Goal: Information Seeking & Learning: Learn about a topic

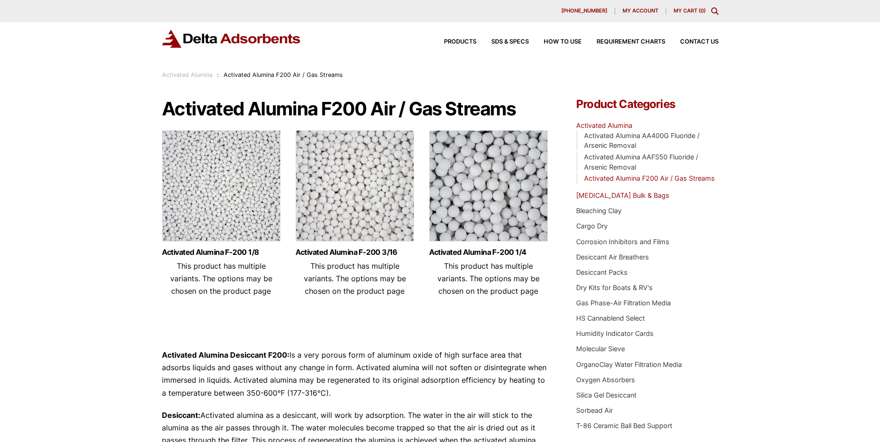
click at [623, 194] on link "Activated Carbon Bulk & Bags" at bounding box center [622, 196] width 93 height 8
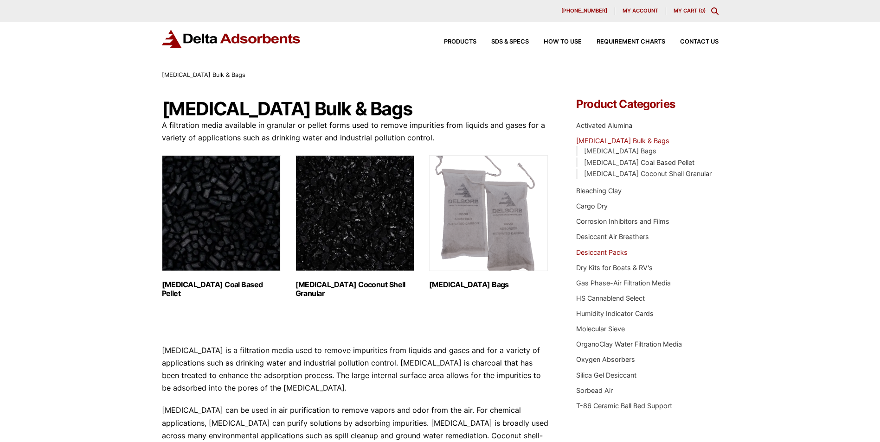
click at [604, 254] on link "Desiccant Packs" at bounding box center [601, 253] width 51 height 8
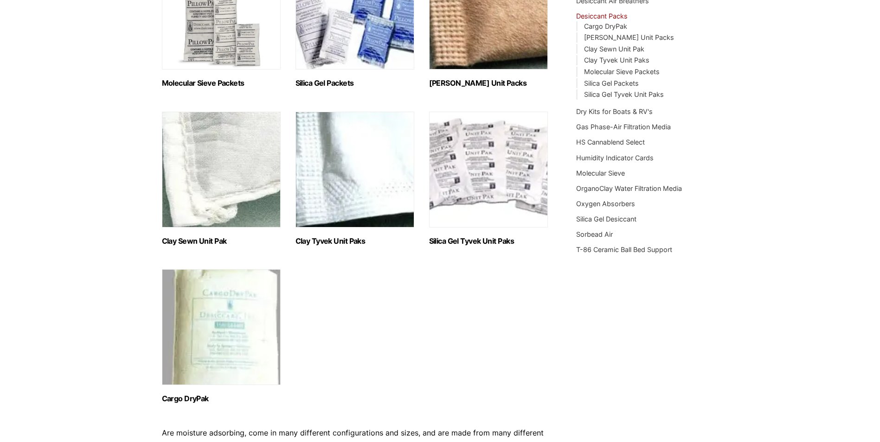
scroll to position [93, 0]
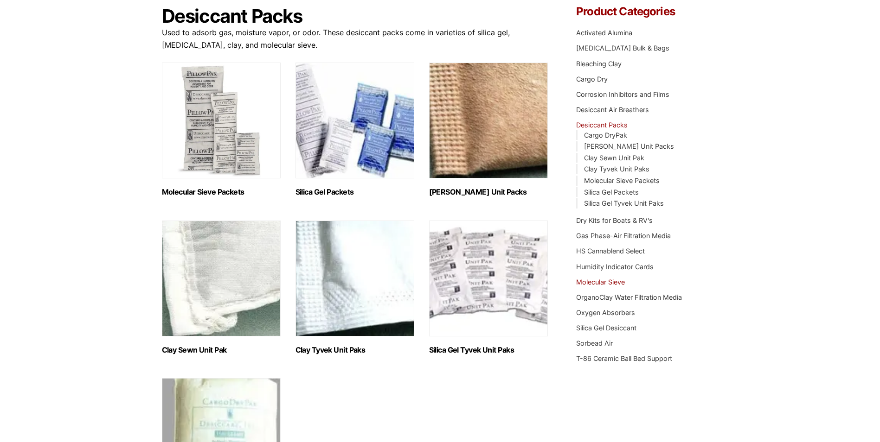
click at [592, 281] on link "Molecular Sieve" at bounding box center [600, 282] width 49 height 8
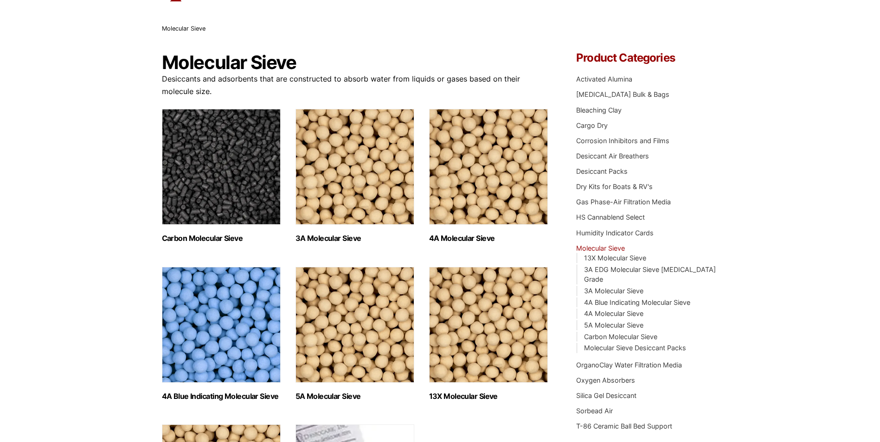
scroll to position [139, 0]
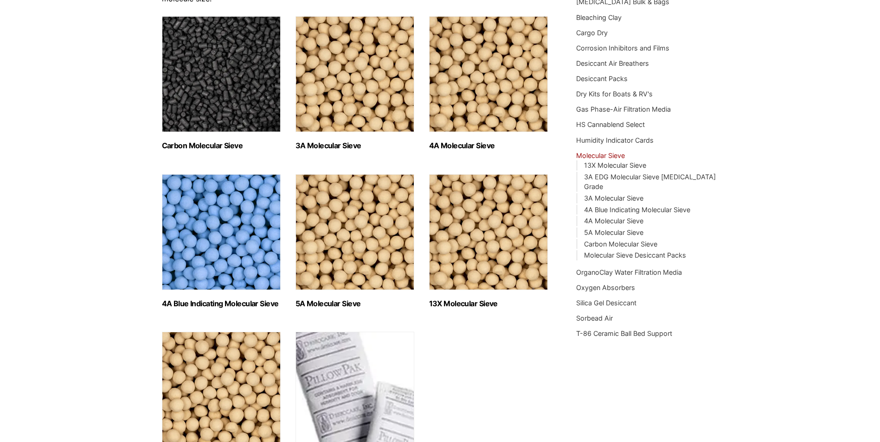
click at [218, 247] on img "Visit product category 4A Blue Indicating Molecular Sieve" at bounding box center [221, 232] width 119 height 116
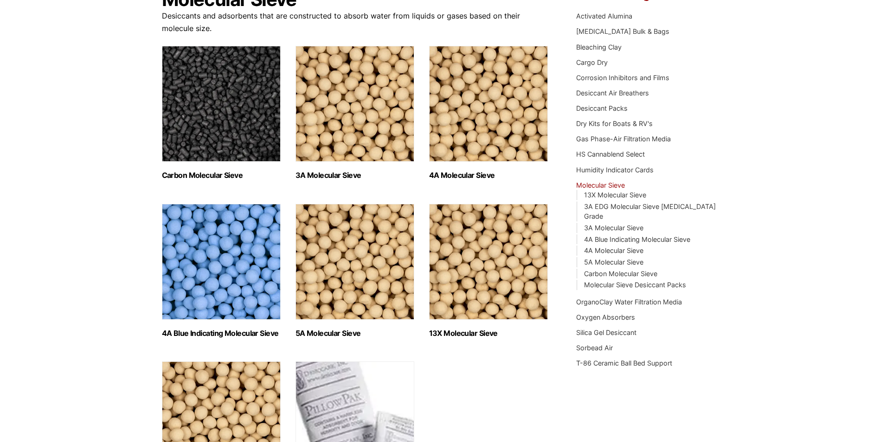
scroll to position [93, 0]
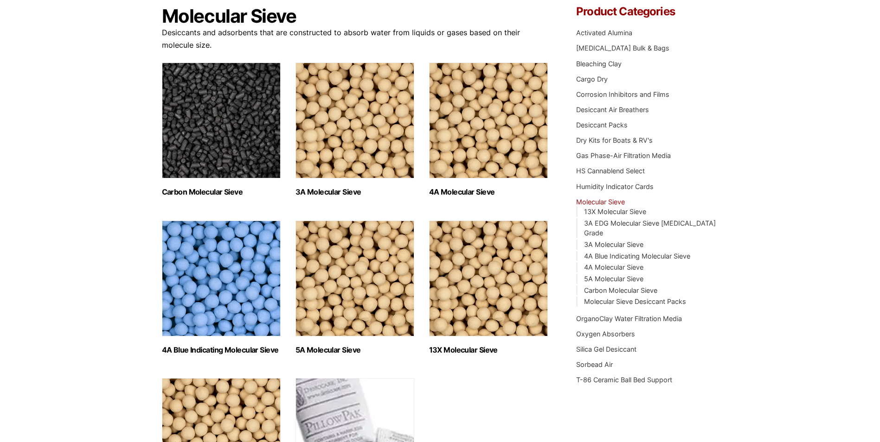
click at [512, 145] on img "Visit product category 4A Molecular Sieve" at bounding box center [488, 121] width 119 height 116
click at [210, 290] on img "Visit product category 4A Blue Indicating Molecular Sieve" at bounding box center [221, 279] width 119 height 116
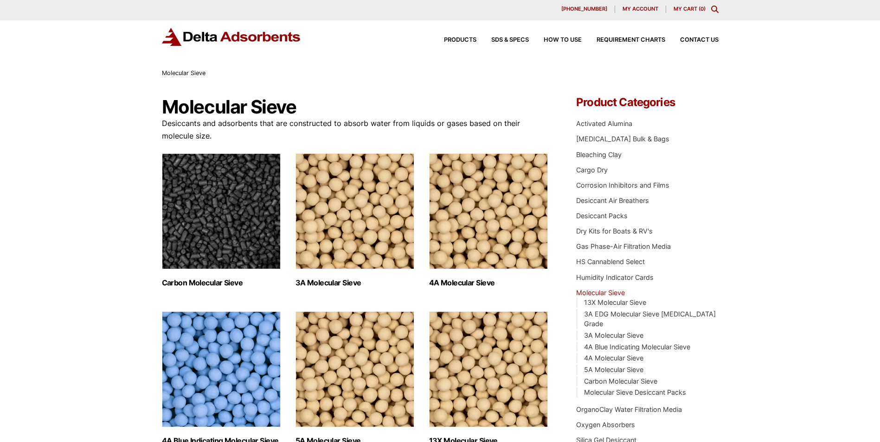
scroll to position [0, 0]
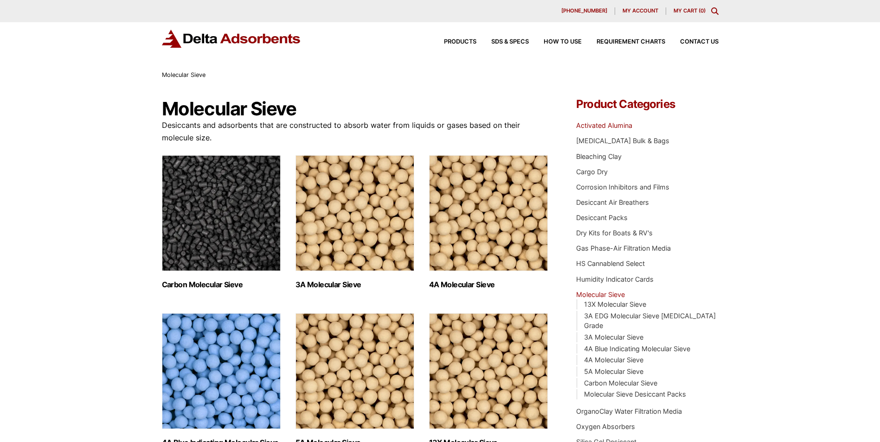
click at [617, 123] on link "Activated Alumina" at bounding box center [604, 126] width 56 height 8
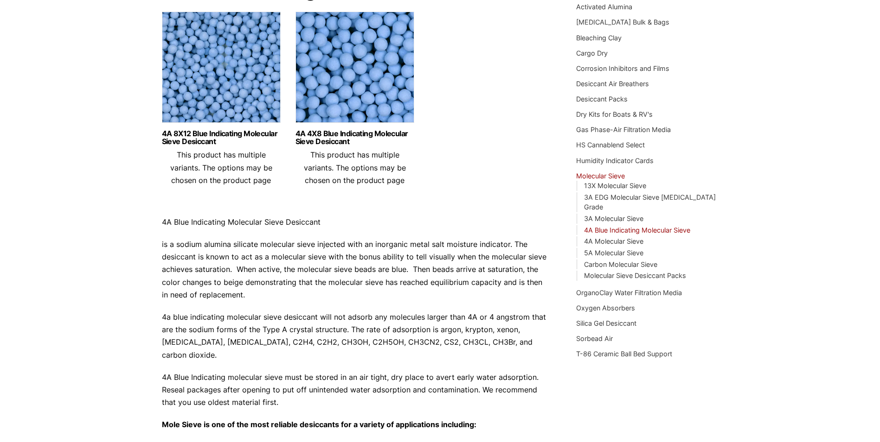
scroll to position [93, 0]
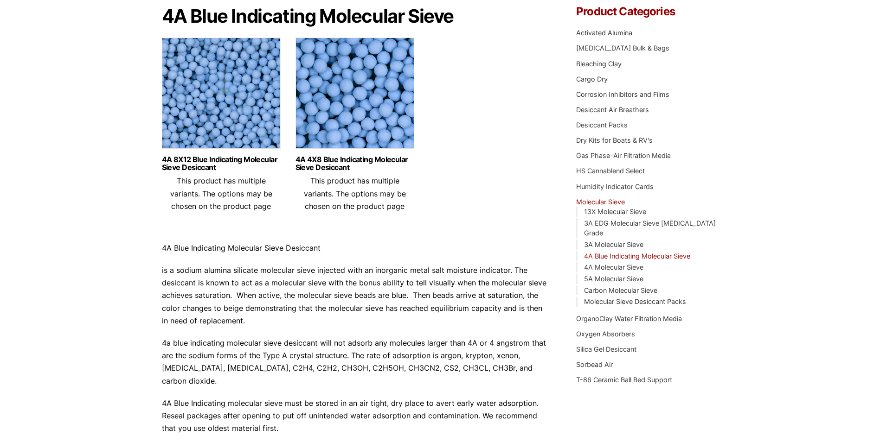
click at [242, 125] on img at bounding box center [221, 96] width 119 height 116
click at [368, 137] on img at bounding box center [354, 96] width 119 height 116
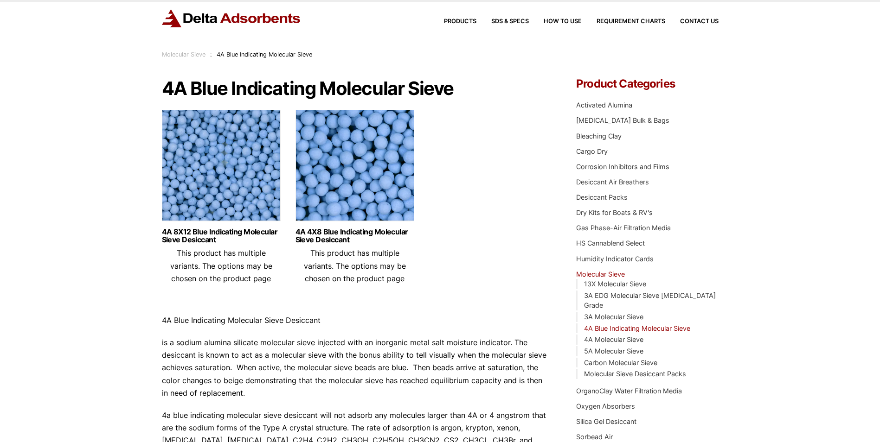
scroll to position [0, 0]
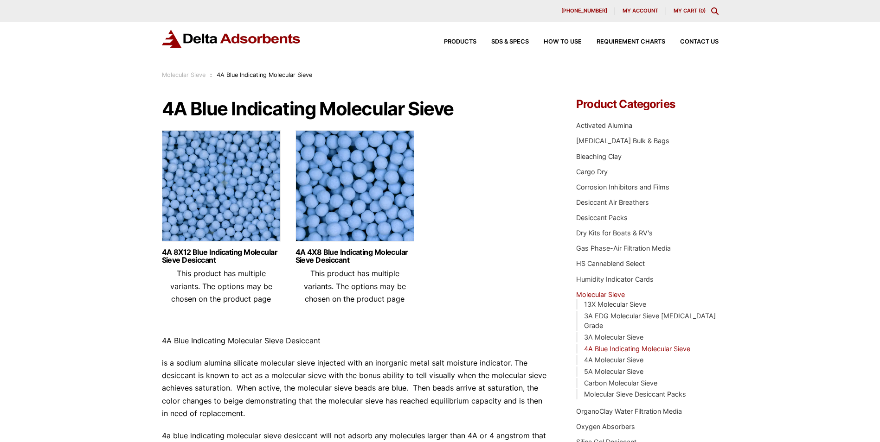
click at [222, 206] on img at bounding box center [221, 188] width 119 height 116
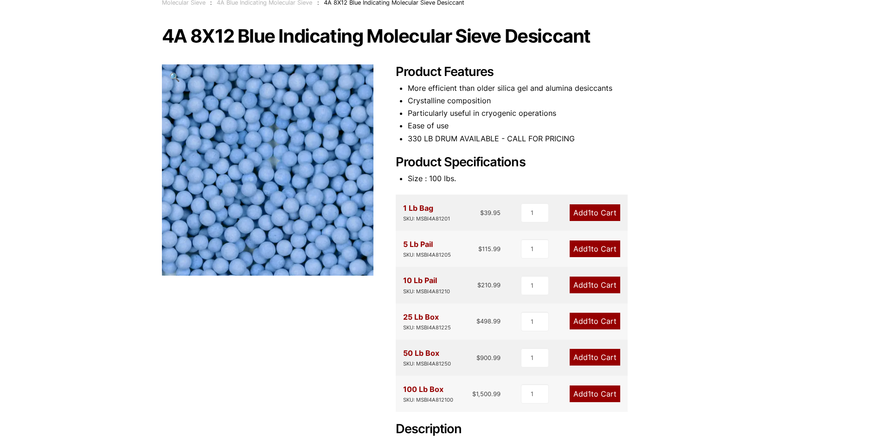
scroll to position [93, 0]
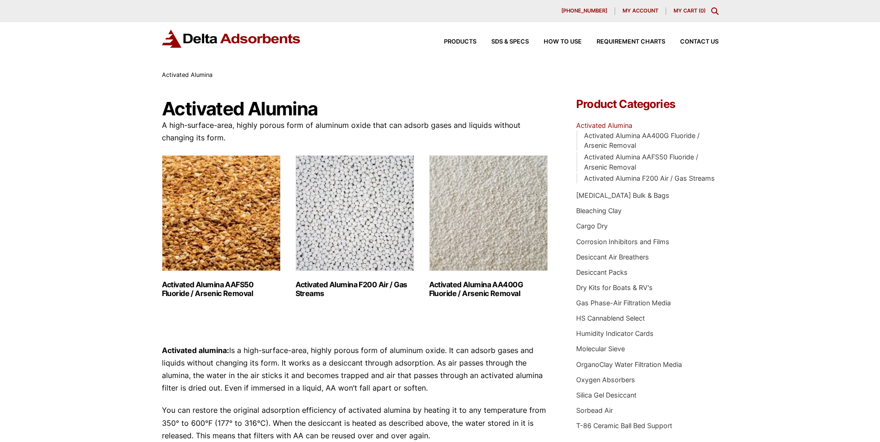
click at [340, 242] on img "Visit product category Activated Alumina F200 Air / Gas Streams" at bounding box center [354, 213] width 119 height 116
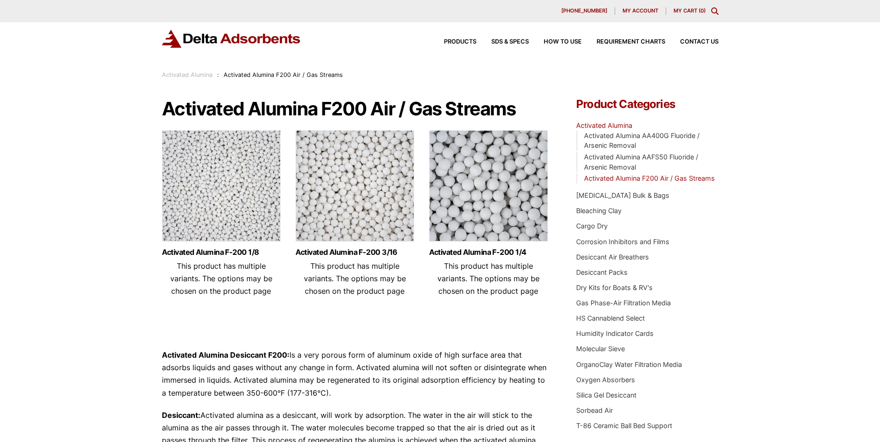
click at [363, 214] on img at bounding box center [354, 188] width 119 height 116
click at [613, 347] on link "Molecular Sieve" at bounding box center [600, 349] width 49 height 8
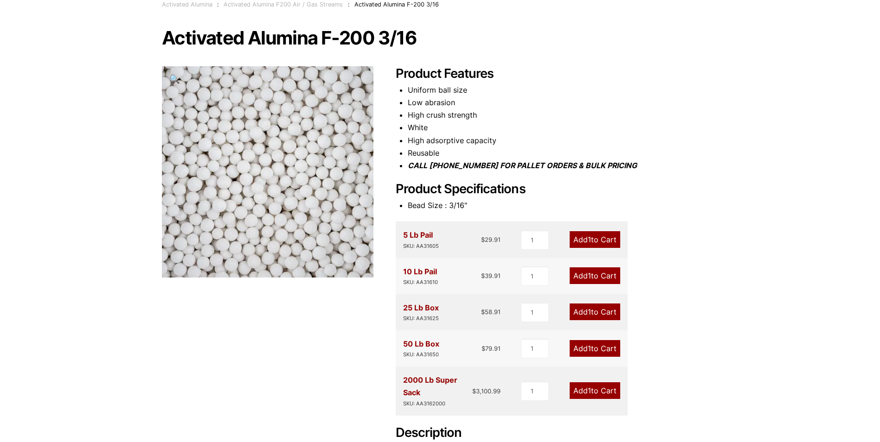
scroll to position [93, 0]
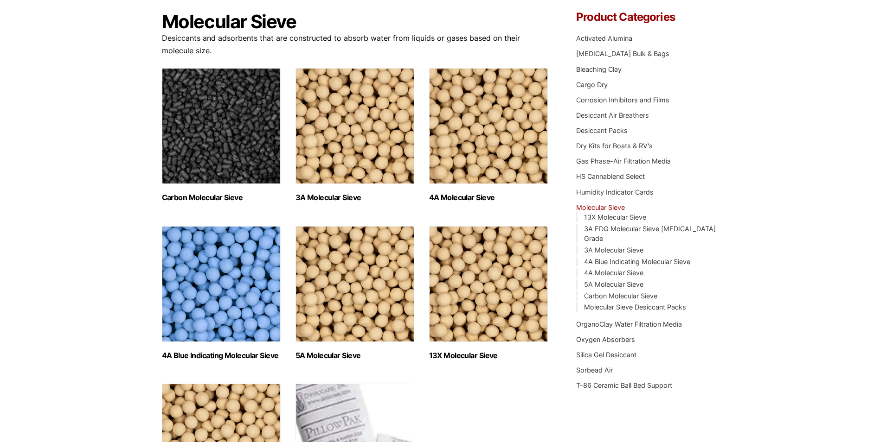
scroll to position [93, 0]
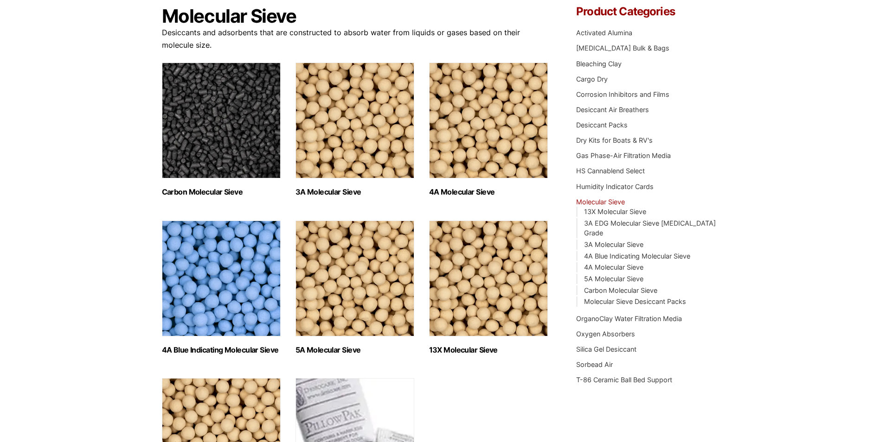
click at [468, 140] on img "Visit product category 4A Molecular Sieve" at bounding box center [488, 121] width 119 height 116
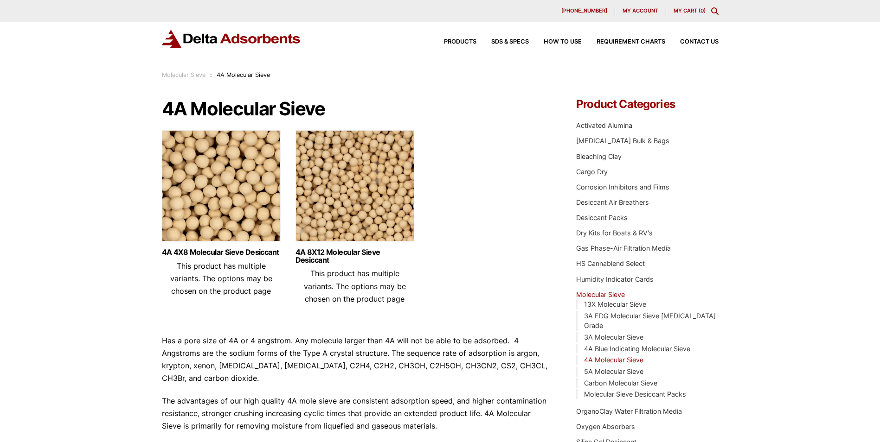
click at [358, 203] on img at bounding box center [354, 188] width 119 height 116
click at [82, 83] on div "Our website has detected that you are using an outdated browser that will preve…" at bounding box center [440, 445] width 880 height 891
click at [523, 164] on ul "4A 4X8 Molecular Sieve Desiccant This product has multiple variants. The option…" at bounding box center [355, 221] width 387 height 182
click at [760, 210] on div "Our website has detected that you are using an outdated browser that will preve…" at bounding box center [440, 445] width 880 height 891
click at [594, 368] on link "5A Molecular Sieve" at bounding box center [613, 372] width 59 height 8
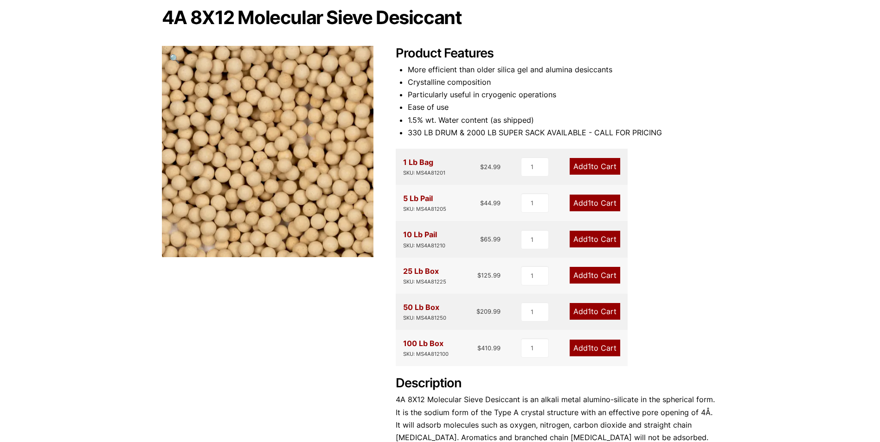
scroll to position [93, 0]
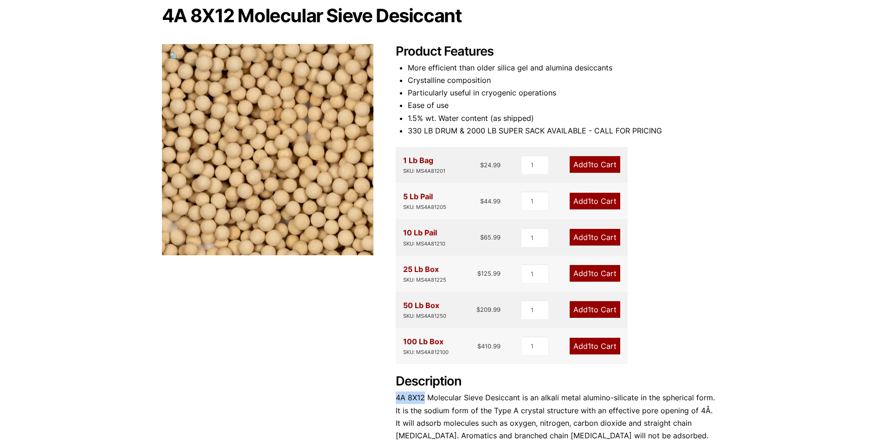
drag, startPoint x: 396, startPoint y: 398, endPoint x: 423, endPoint y: 399, distance: 27.4
click at [423, 399] on p "4A 8X12 Molecular Sieve Desiccant is an alkali metal alumino-silicate in the sp…" at bounding box center [557, 417] width 323 height 51
copy p "4A 8X12"
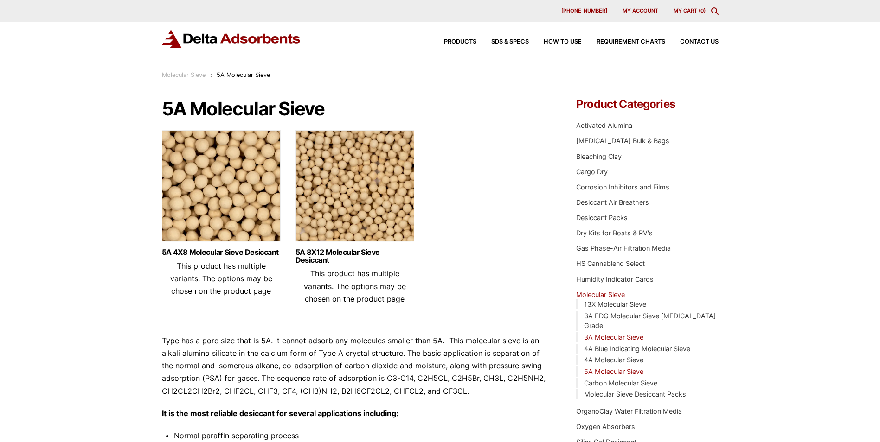
click at [609, 333] on link "3A Molecular Sieve" at bounding box center [613, 337] width 59 height 8
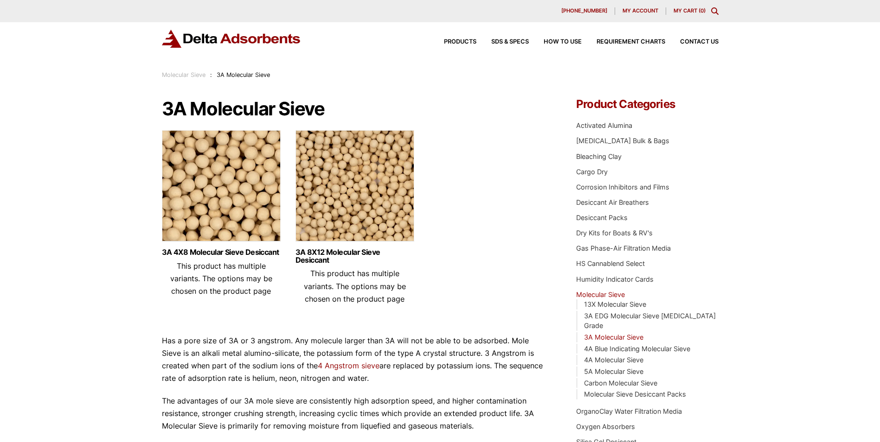
click at [228, 199] on img at bounding box center [221, 188] width 119 height 116
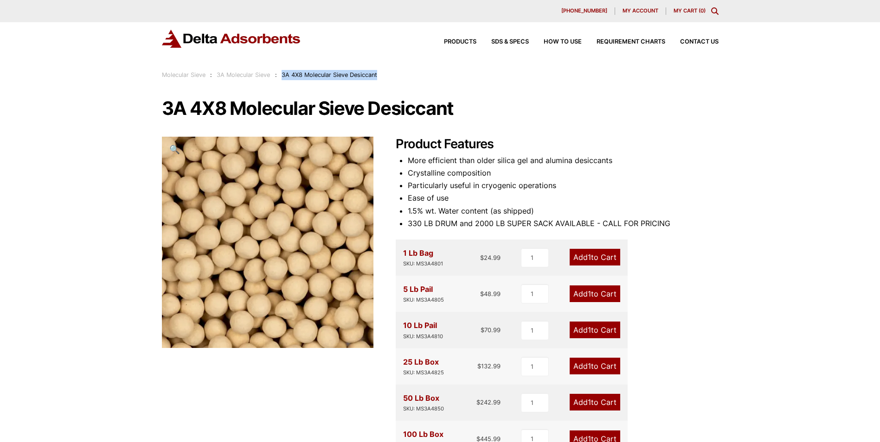
drag, startPoint x: 282, startPoint y: 73, endPoint x: 382, endPoint y: 80, distance: 99.9
click at [382, 80] on div "Molecular Sieve : 3A Molecular Sieve : 3A 4X8 Molecular Sieve Desiccant" at bounding box center [440, 75] width 557 height 10
copy span "3A 4X8 Molecular Sieve Desiccant"
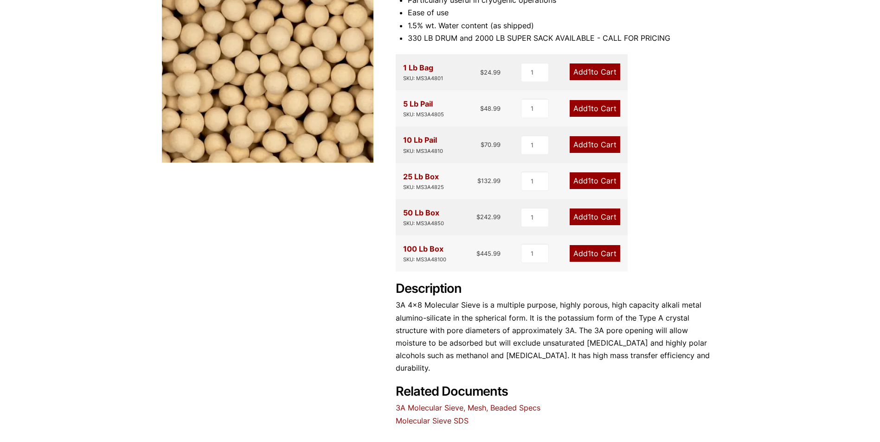
scroll to position [46, 0]
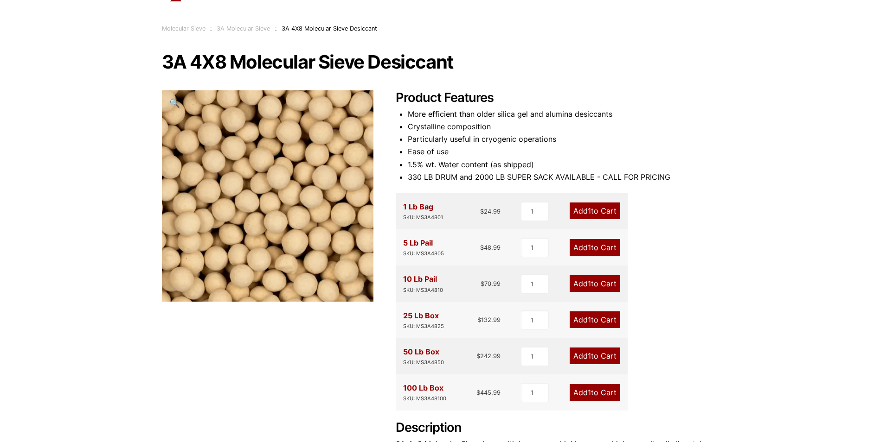
click at [829, 193] on div "Our website has detected that you are using an outdated browser that will preve…" at bounding box center [440, 372] width 880 height 837
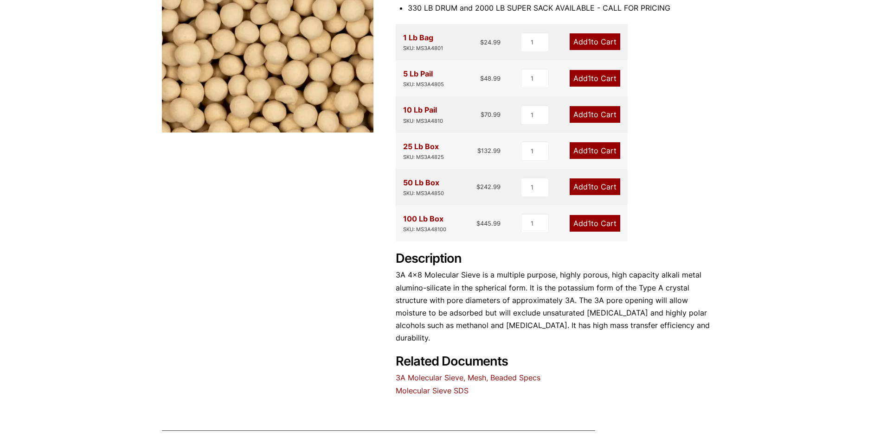
scroll to position [232, 0]
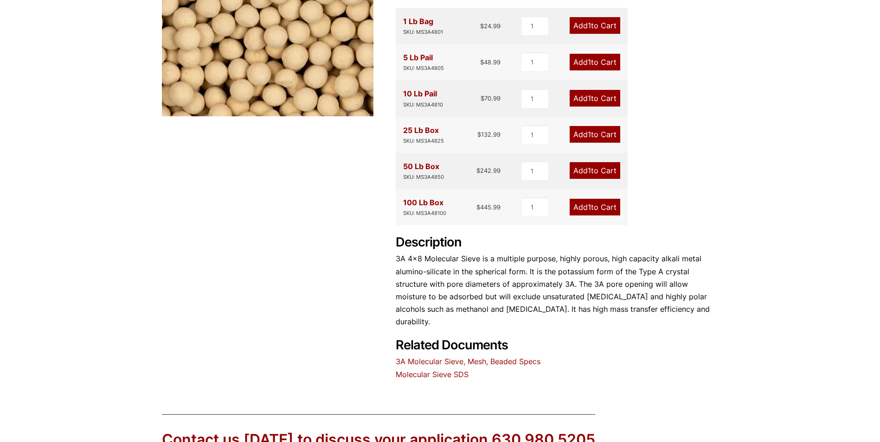
click at [517, 357] on link "3A Molecular Sieve, Mesh, Beaded Specs" at bounding box center [468, 361] width 145 height 9
click at [443, 370] on link "Molecular Sieve SDS" at bounding box center [432, 374] width 73 height 9
